Goal: Find specific page/section: Find specific page/section

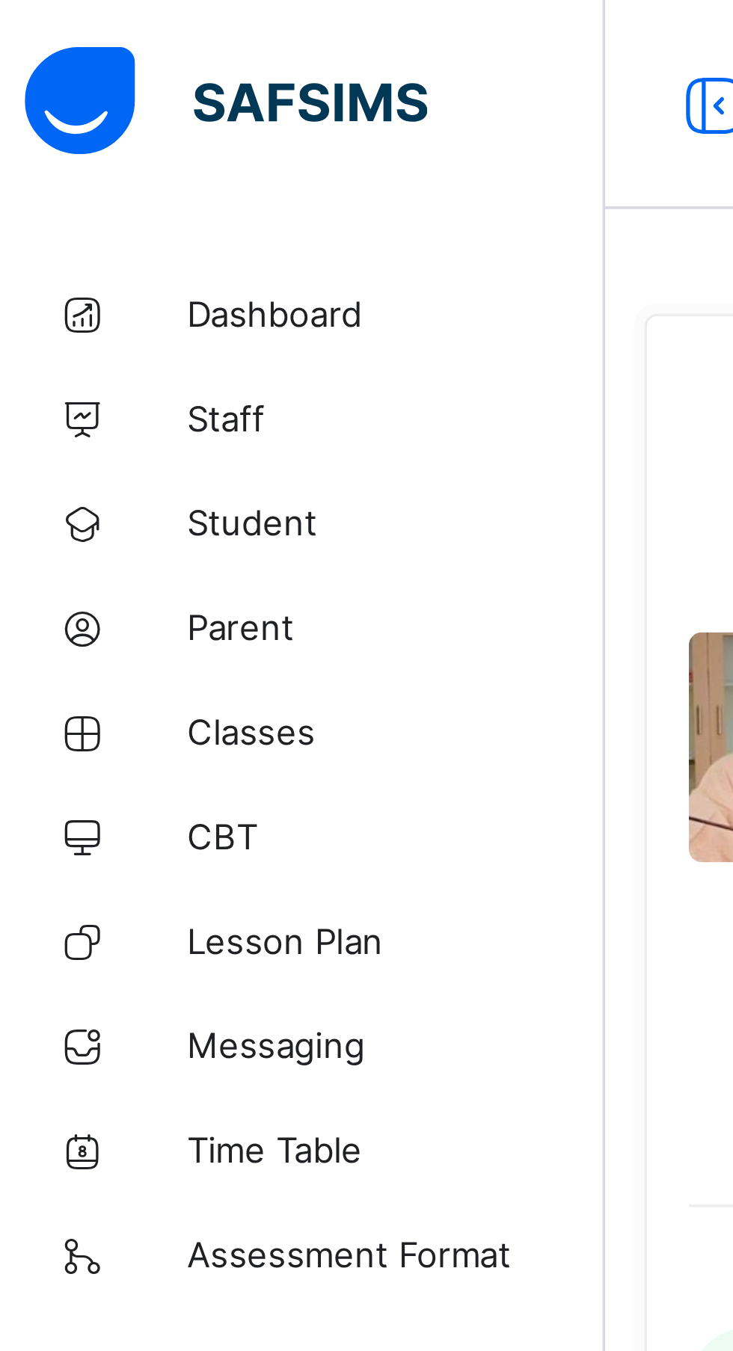
click at [99, 86] on span "Dashboard" at bounding box center [120, 90] width 120 height 12
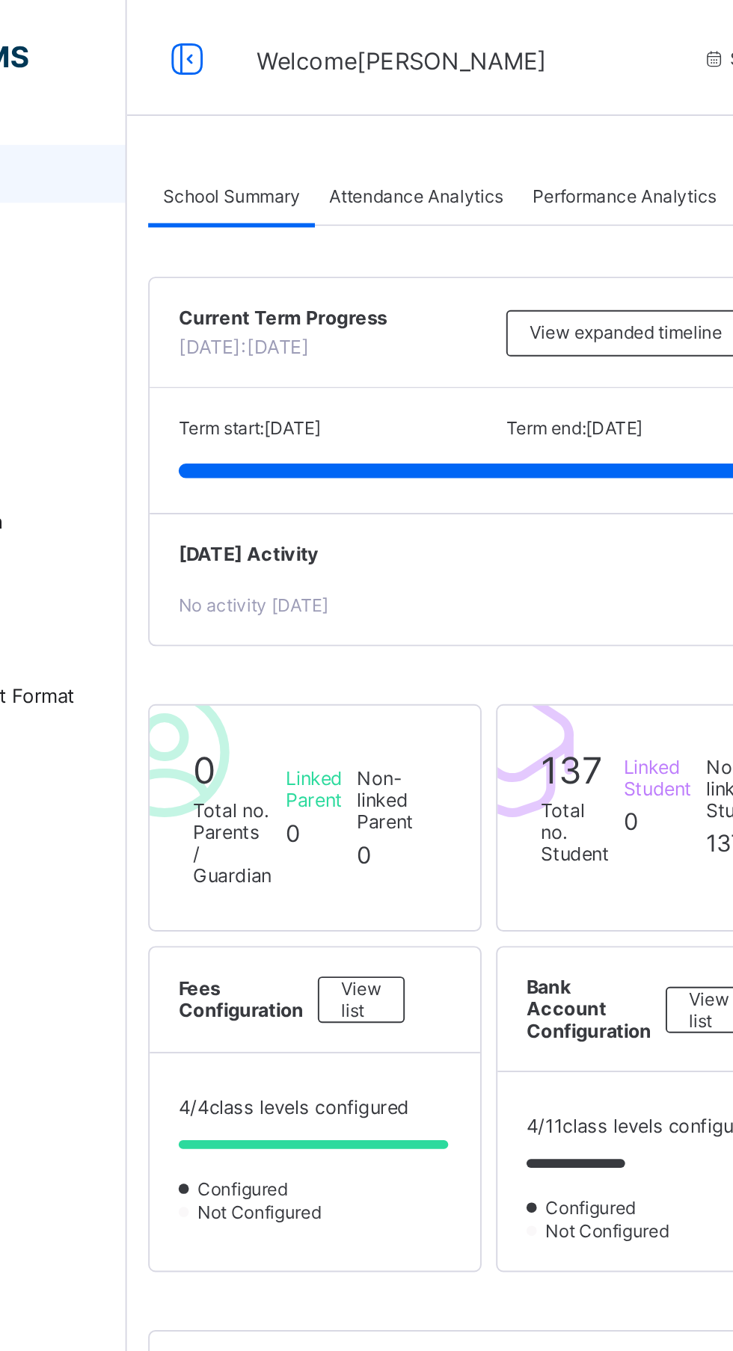
click at [459, 93] on div "Performance Analytics" at bounding box center [436, 101] width 110 height 30
click at [448, 96] on span "Performance Analytics" at bounding box center [436, 101] width 95 height 11
